Goal: Task Accomplishment & Management: Manage account settings

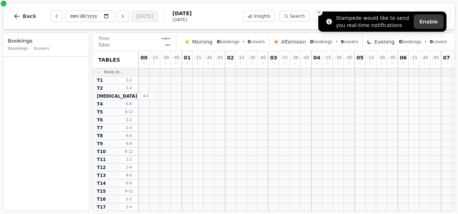
click at [318, 12] on icon "Close toast" at bounding box center [319, 12] width 4 height 4
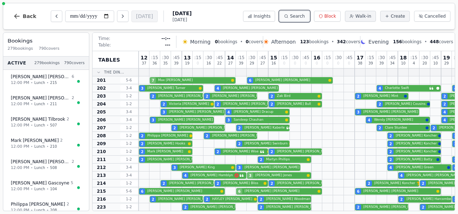
click at [301, 15] on span "Search" at bounding box center [297, 16] width 15 height 6
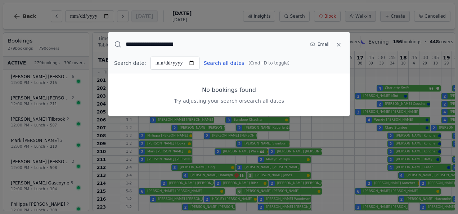
type input "**********"
click at [224, 65] on button "Search all dates" at bounding box center [224, 62] width 40 height 7
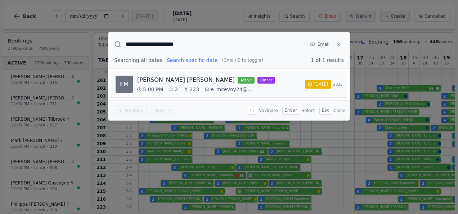
click at [262, 86] on div "5:00 PM 2 223 e_mcevoy24@outlook.c..." at bounding box center [219, 89] width 164 height 7
select select "****"
select select "*"
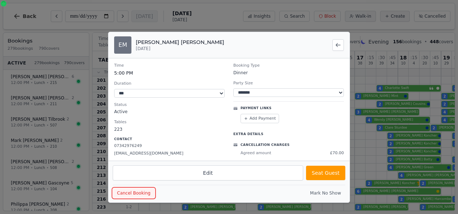
click at [133, 190] on button "Cancel Booking" at bounding box center [134, 193] width 42 height 10
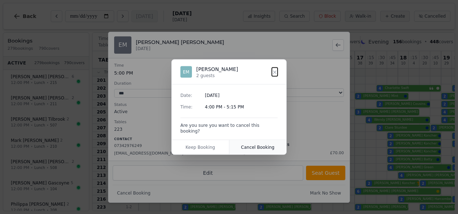
click at [258, 146] on button "Cancel Booking" at bounding box center [258, 147] width 57 height 14
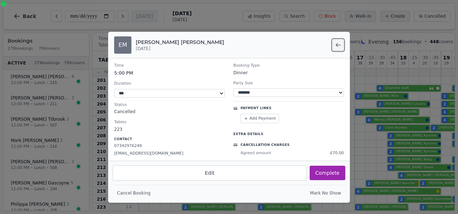
click at [336, 46] on icon "Back to search results" at bounding box center [338, 45] width 6 height 6
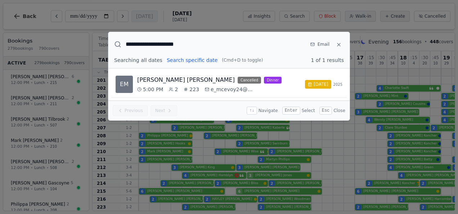
click at [336, 46] on button at bounding box center [339, 44] width 10 height 13
